Goal: Task Accomplishment & Management: Manage account settings

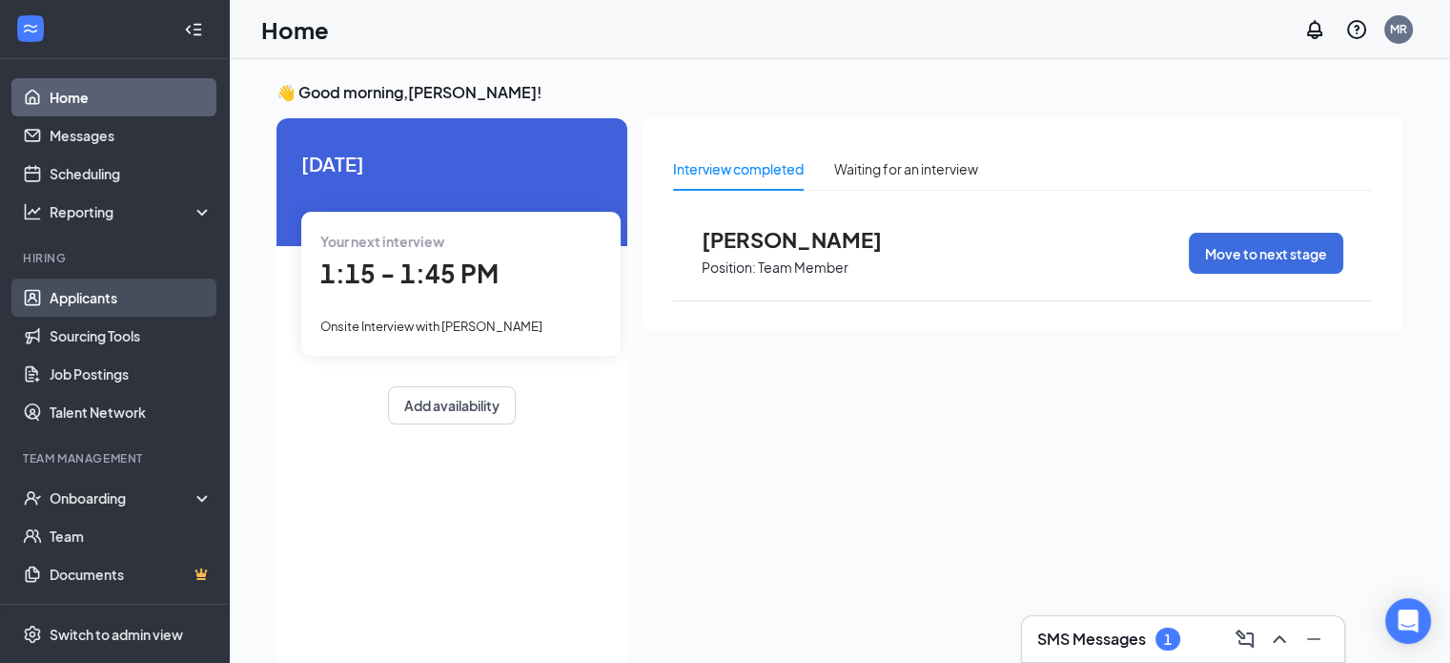
click at [89, 294] on link "Applicants" at bounding box center [131, 297] width 163 height 38
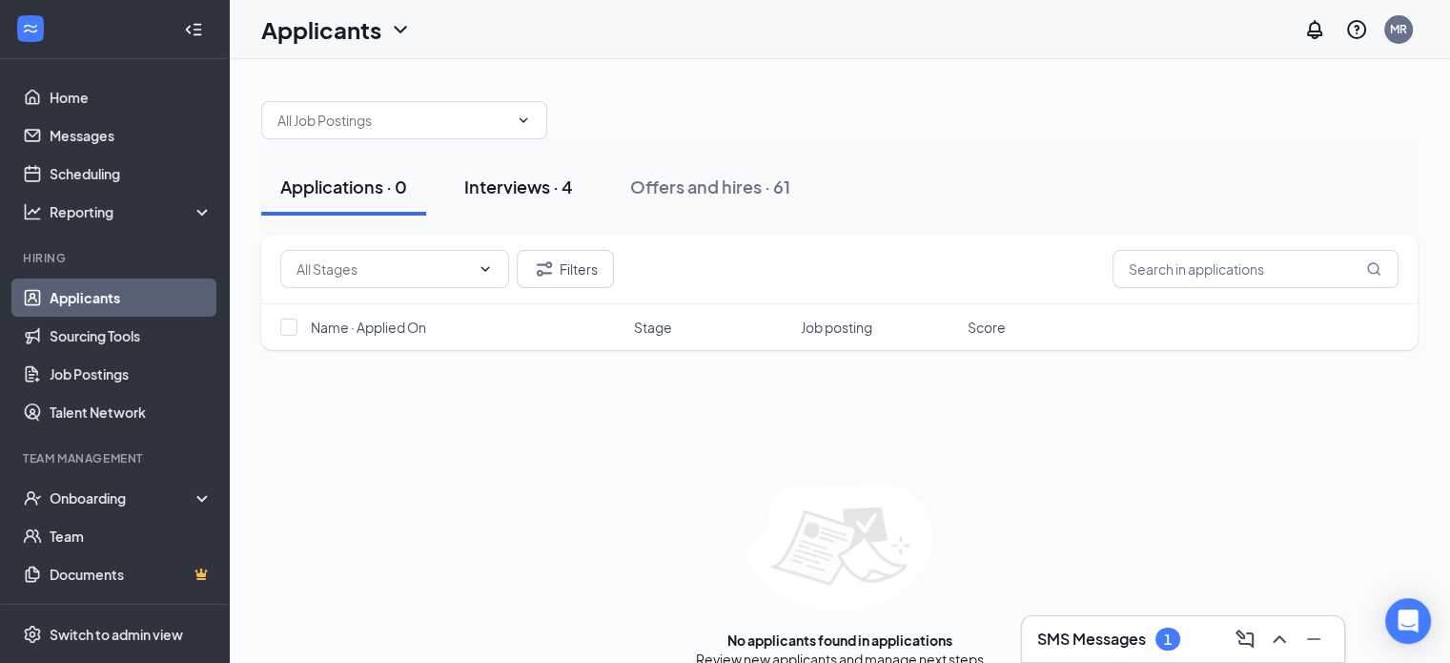
click at [510, 184] on div "Interviews · 4" at bounding box center [518, 186] width 109 height 24
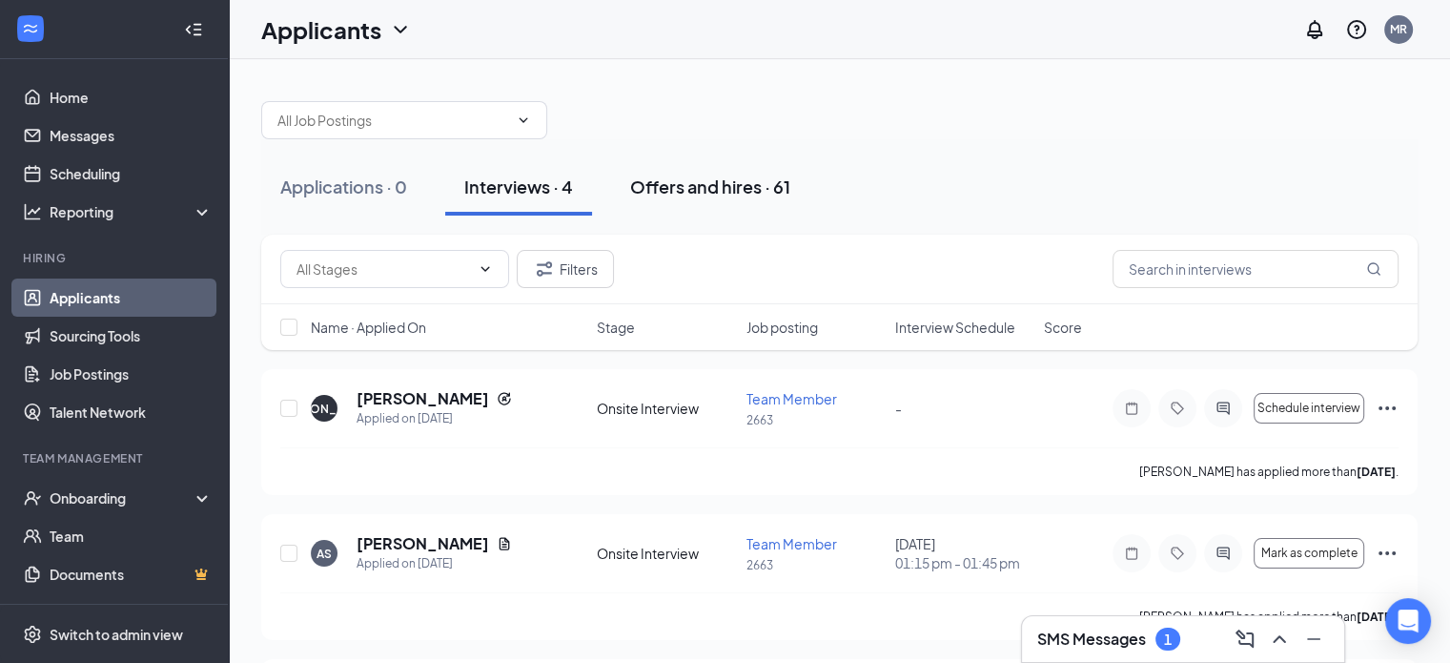
click at [781, 192] on div "Offers and hires · 61" at bounding box center [710, 186] width 160 height 24
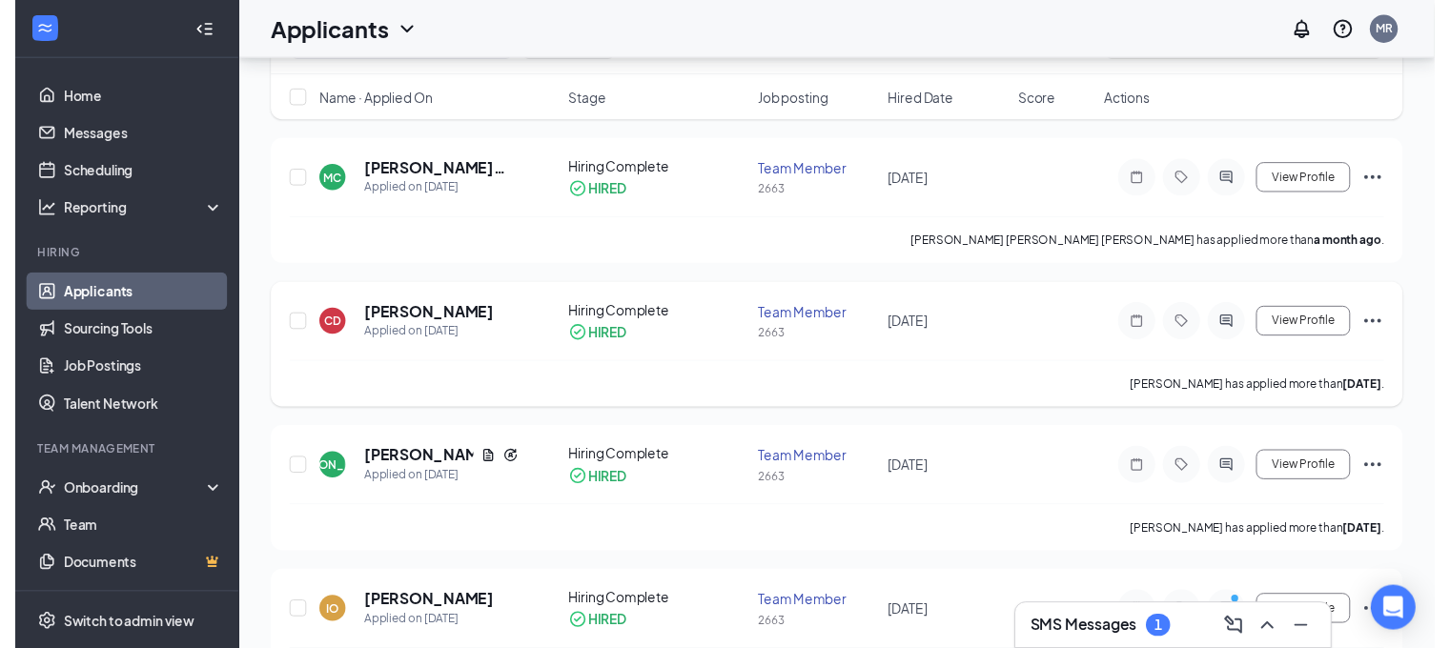
scroll to position [286, 0]
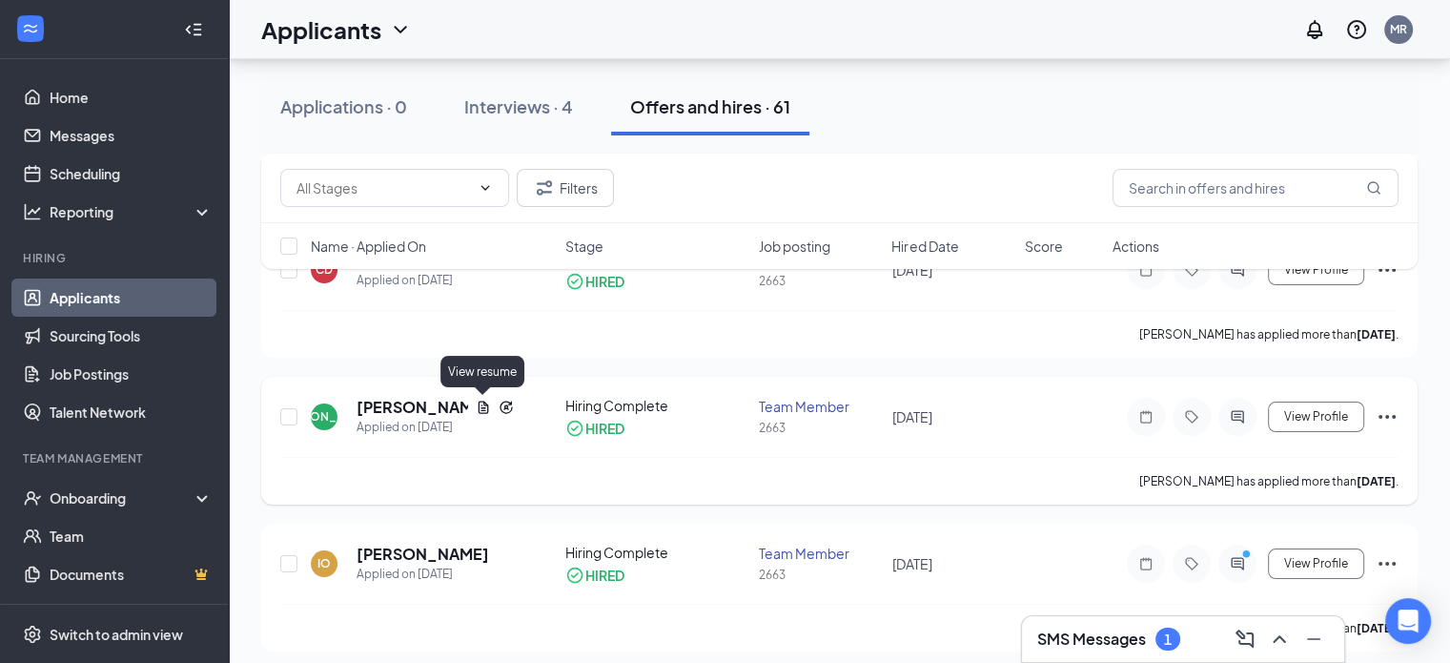
click at [484, 401] on icon "Document" at bounding box center [484, 406] width 10 height 12
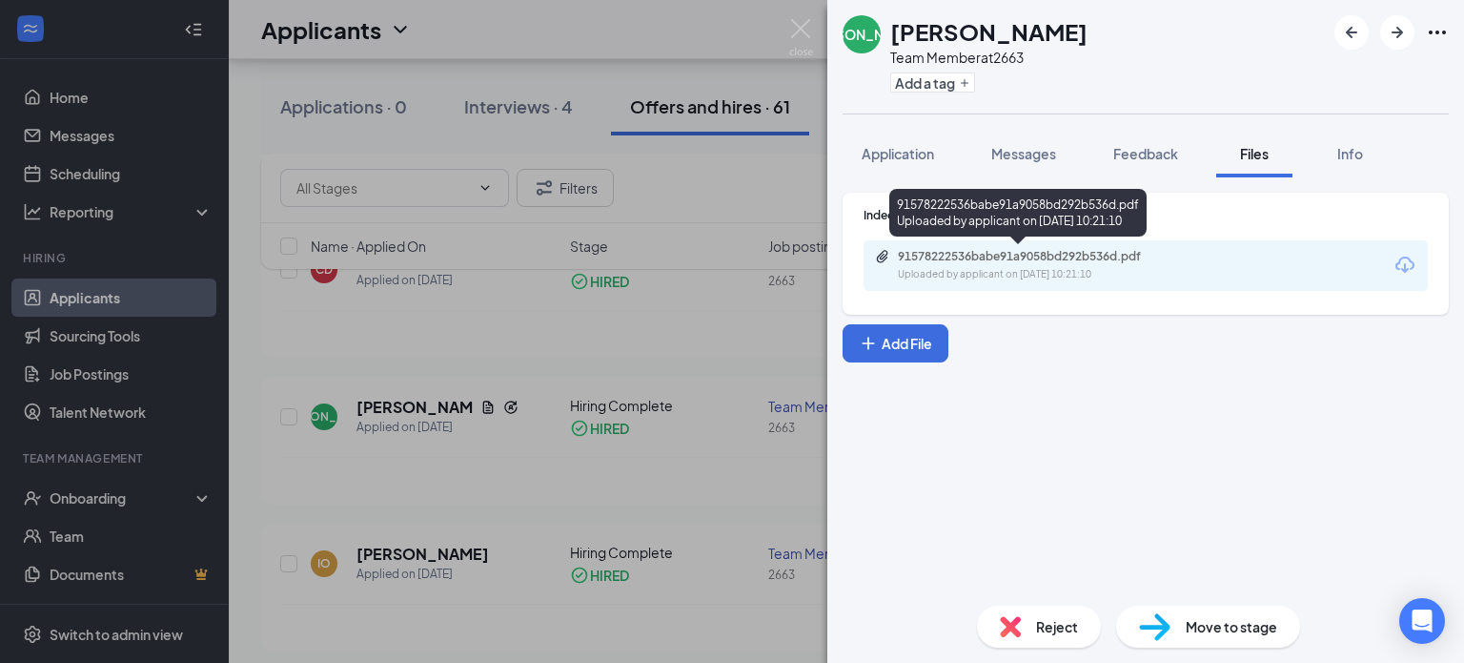
click at [890, 262] on div "91578222536babe91a9058bd292b536d.pdf" at bounding box center [1029, 256] width 309 height 15
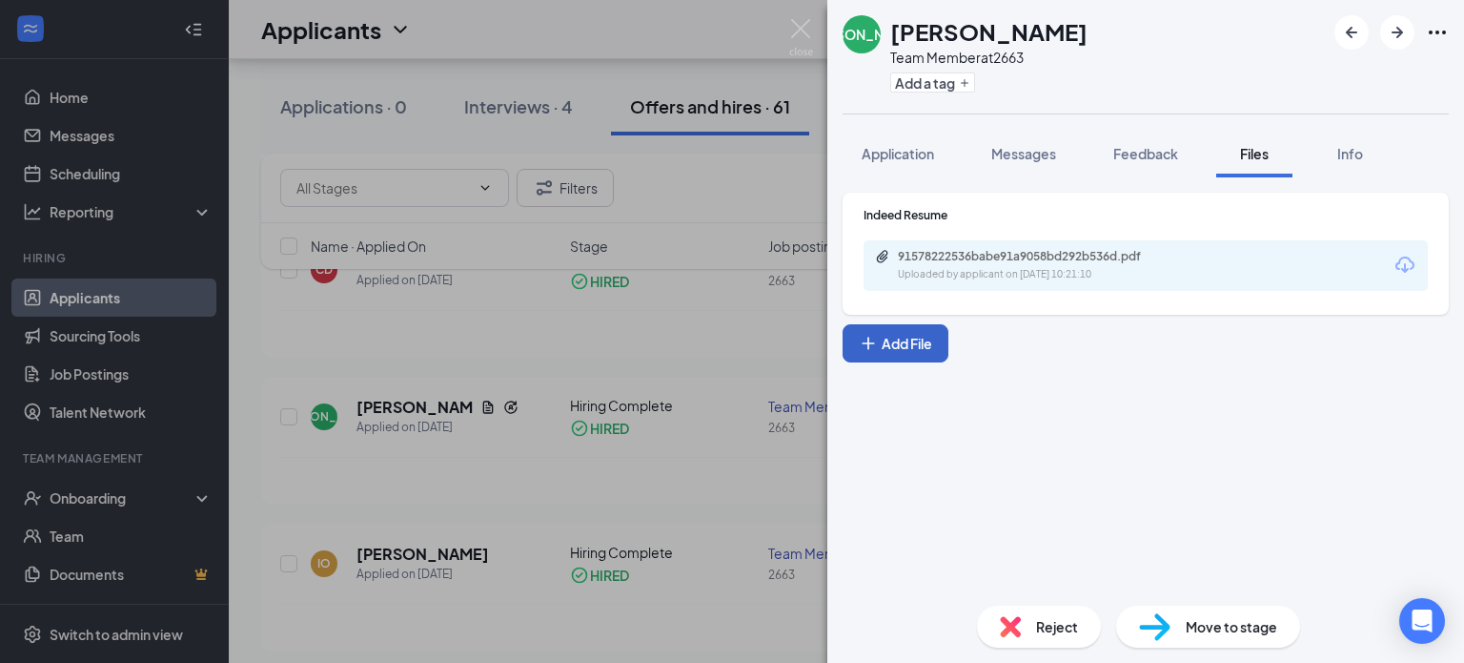
click at [927, 342] on button "Add File" at bounding box center [896, 343] width 106 height 38
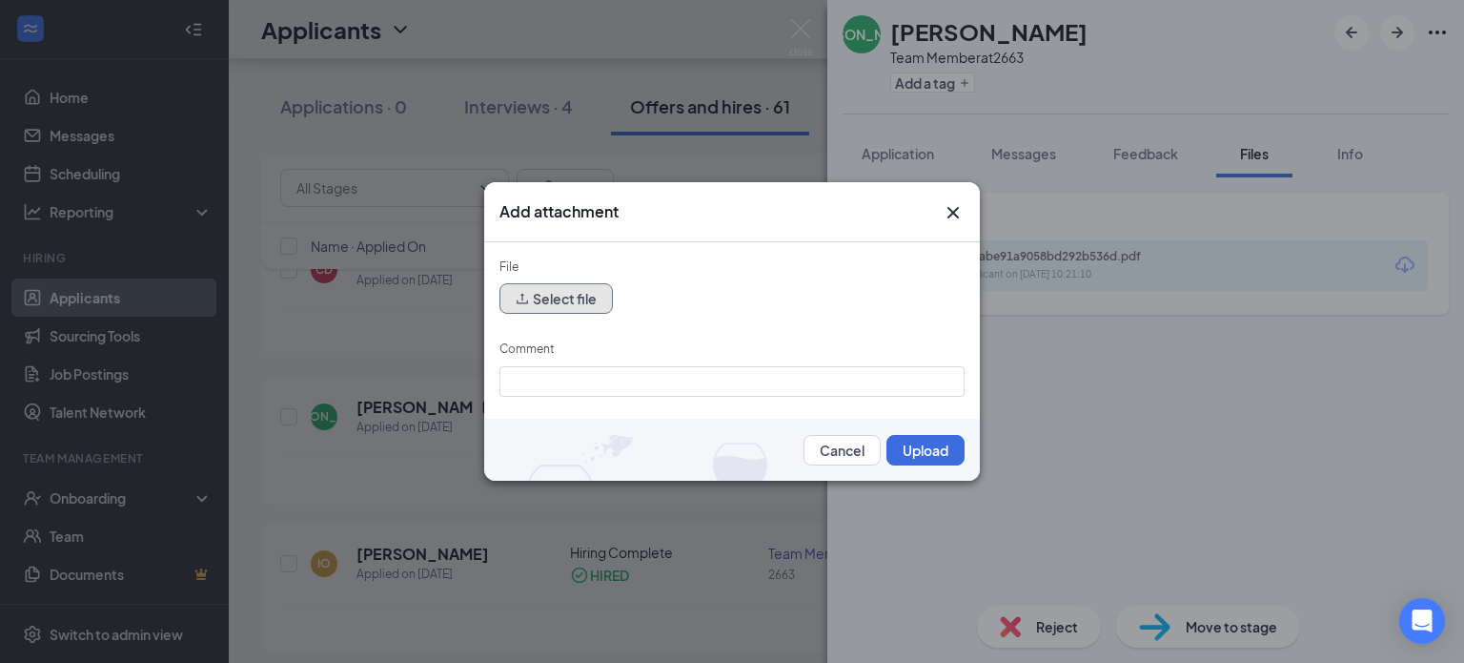
click at [561, 307] on button "Select file" at bounding box center [556, 298] width 113 height 31
click at [956, 215] on icon "Cross" at bounding box center [953, 212] width 11 height 11
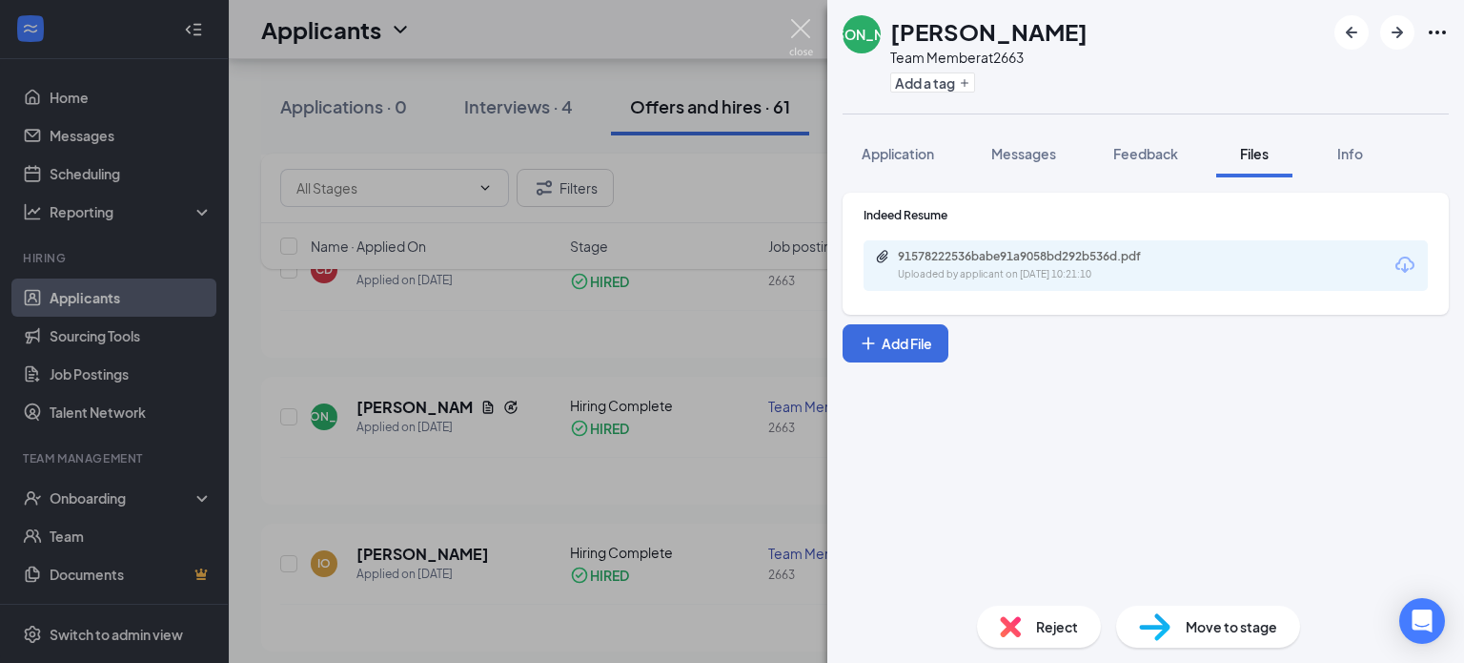
click at [802, 28] on img at bounding box center [801, 37] width 24 height 37
